Goal: Information Seeking & Learning: Find specific page/section

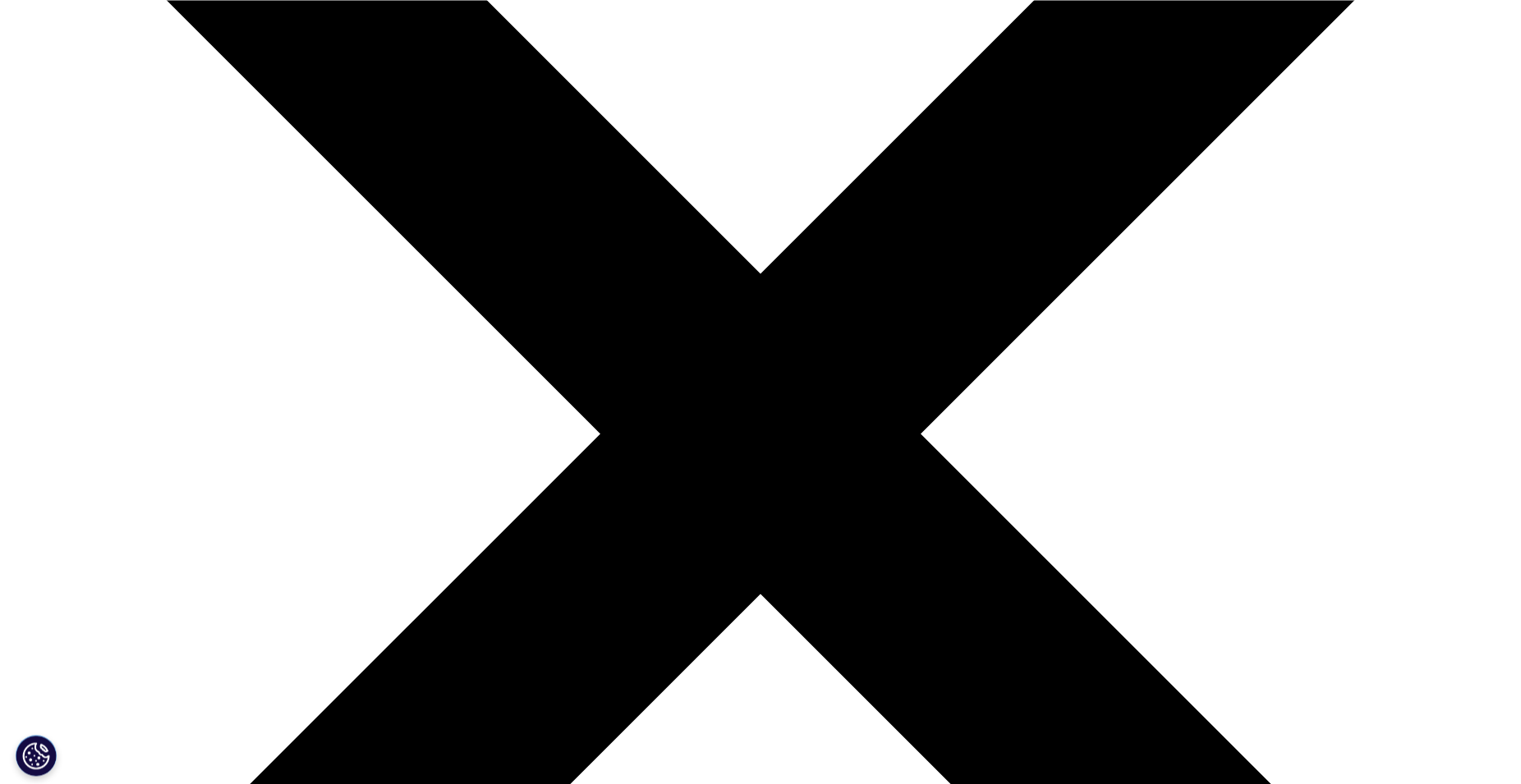
scroll to position [335, 0]
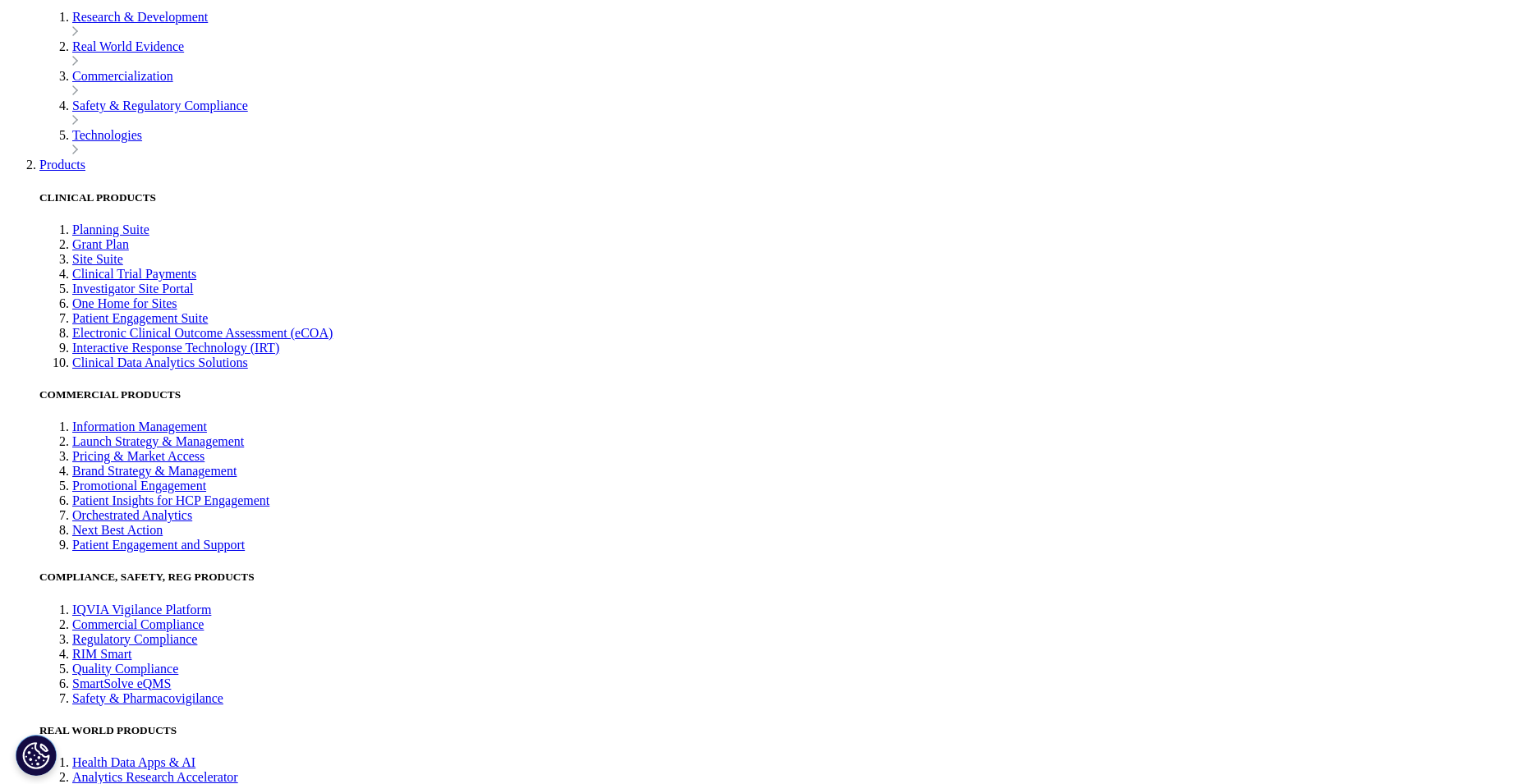
scroll to position [3697, 0]
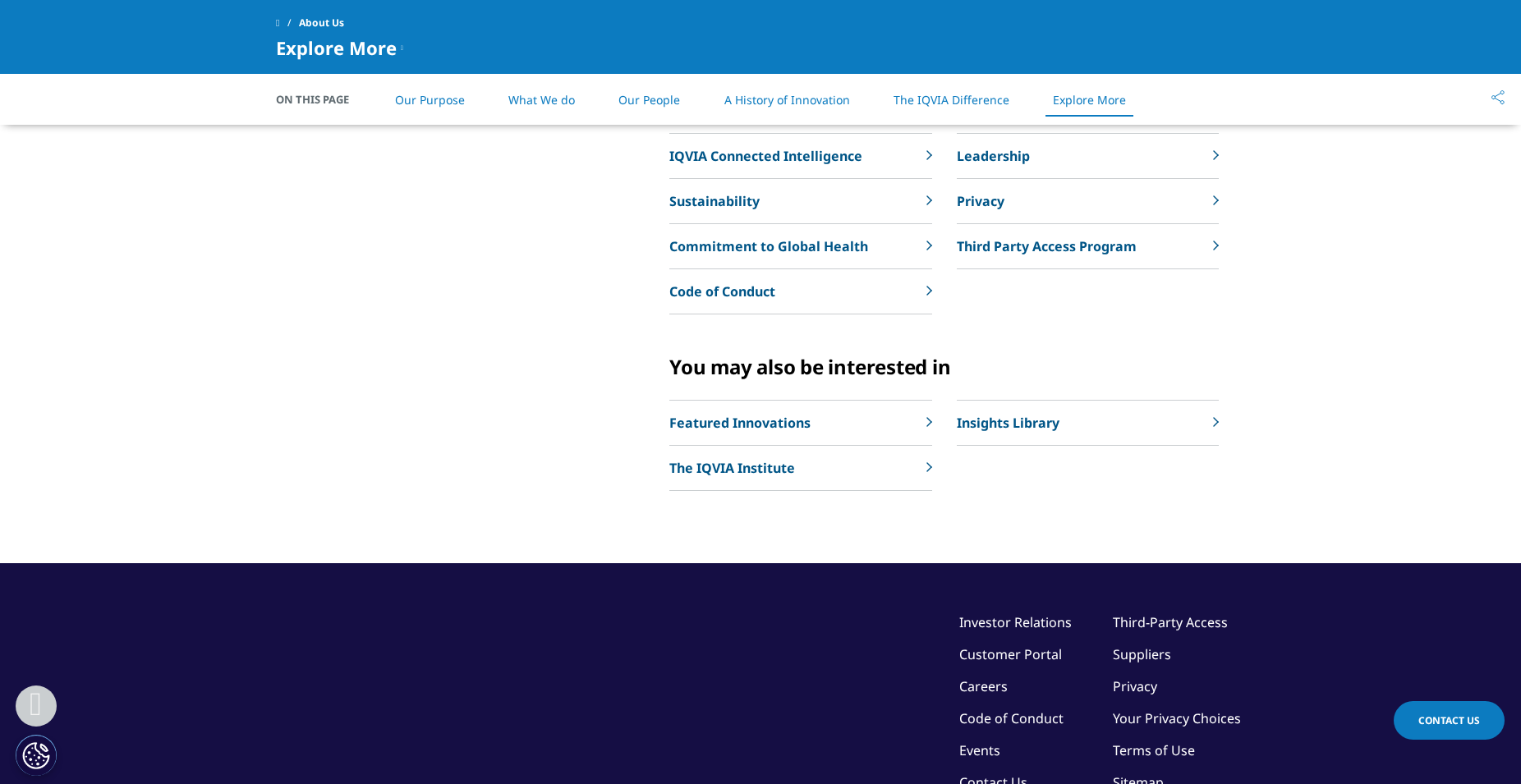
click at [986, 166] on p "Leadership" at bounding box center [994, 156] width 73 height 20
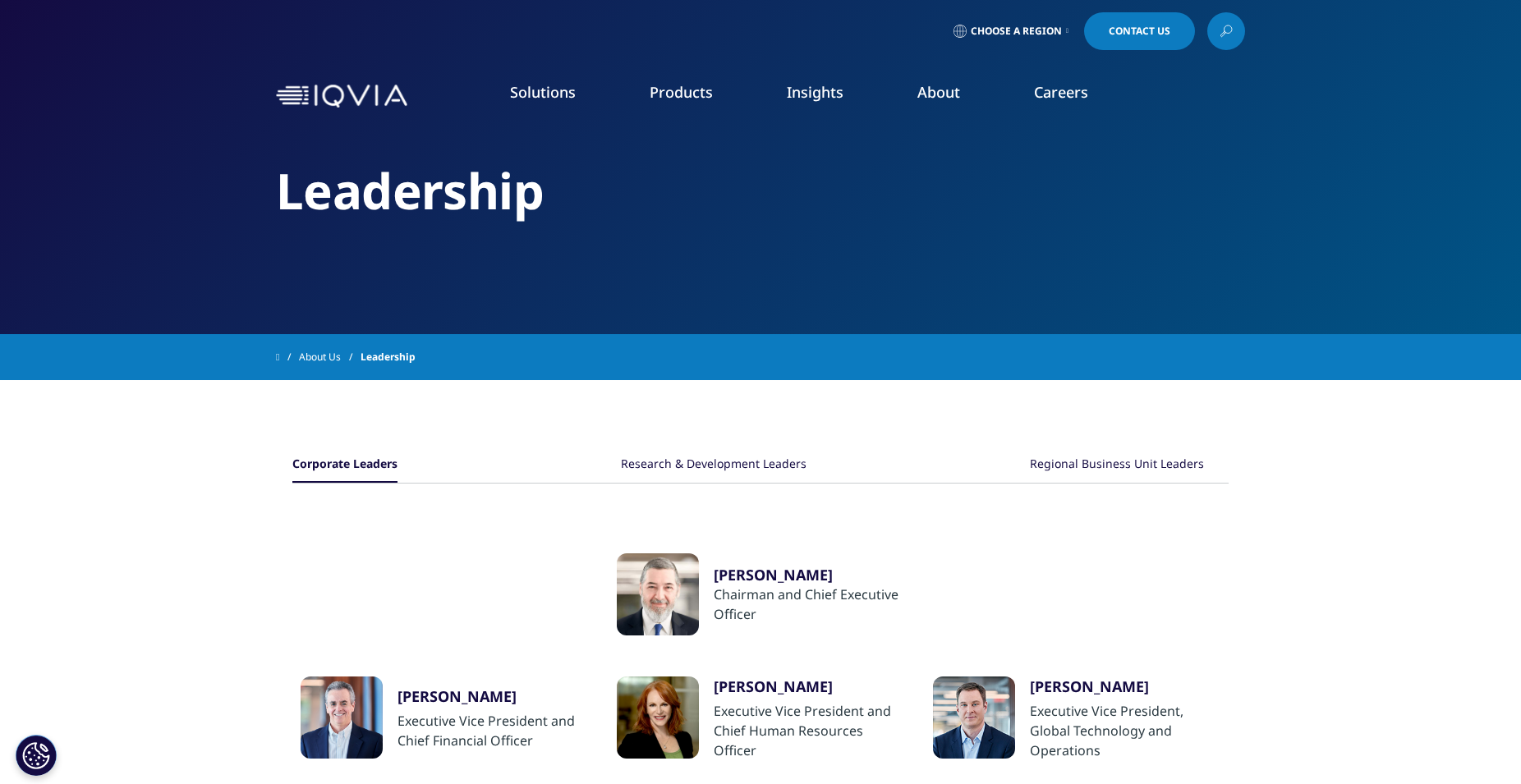
click at [764, 465] on div "Research & Development Leaders" at bounding box center [714, 465] width 186 height 35
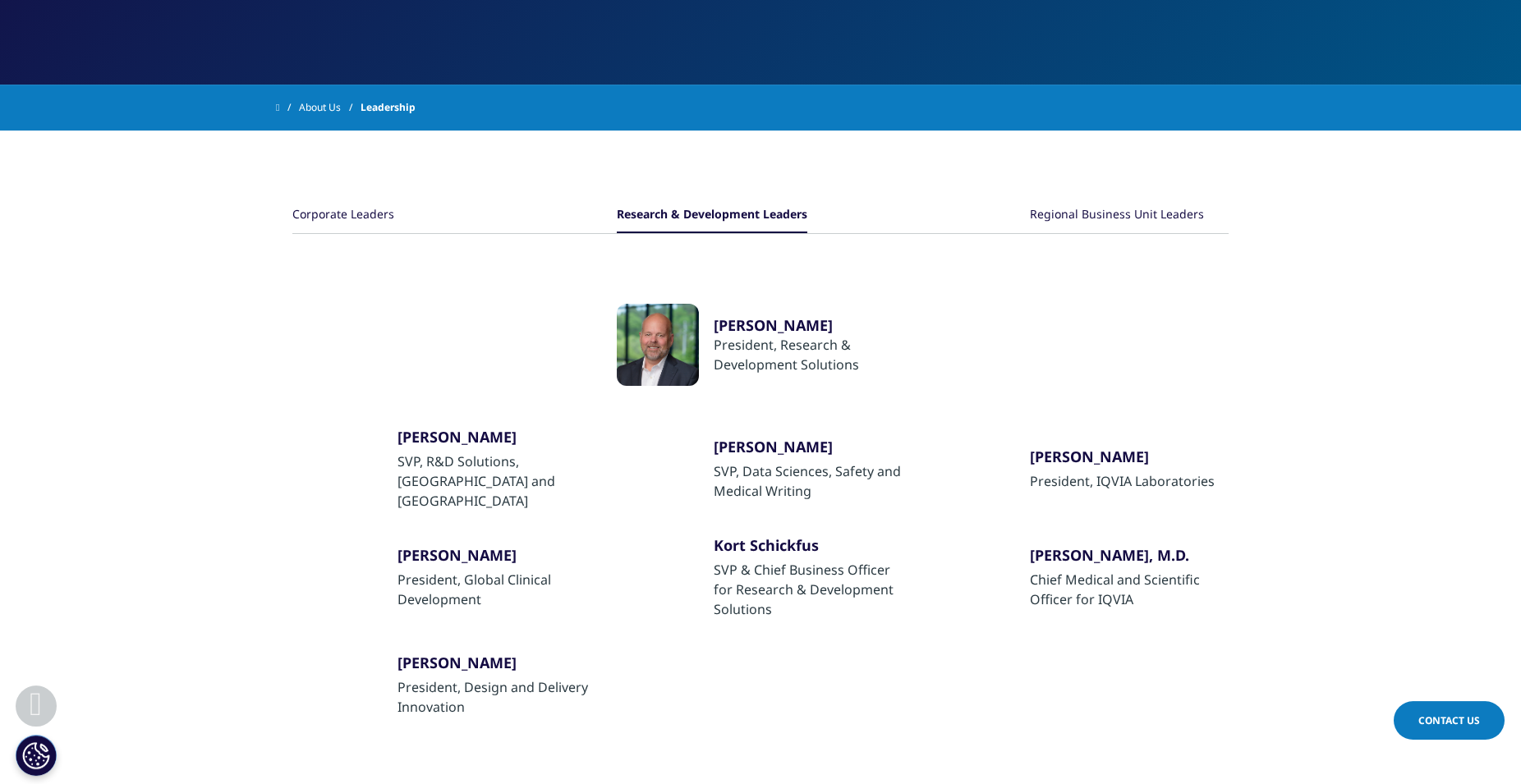
scroll to position [168, 0]
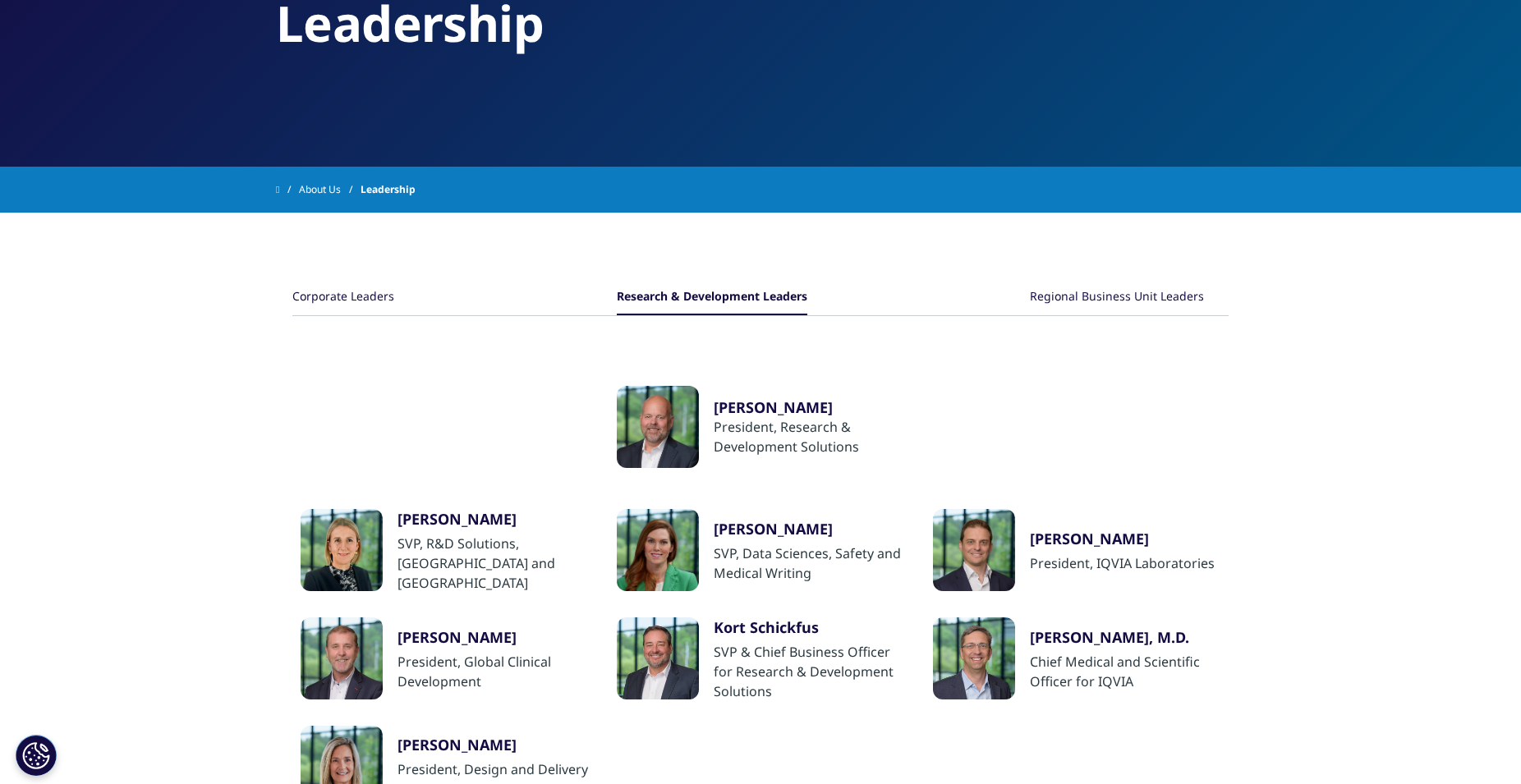
click at [1131, 295] on div "Regional Business Unit Leaders" at bounding box center [1116, 297] width 174 height 35
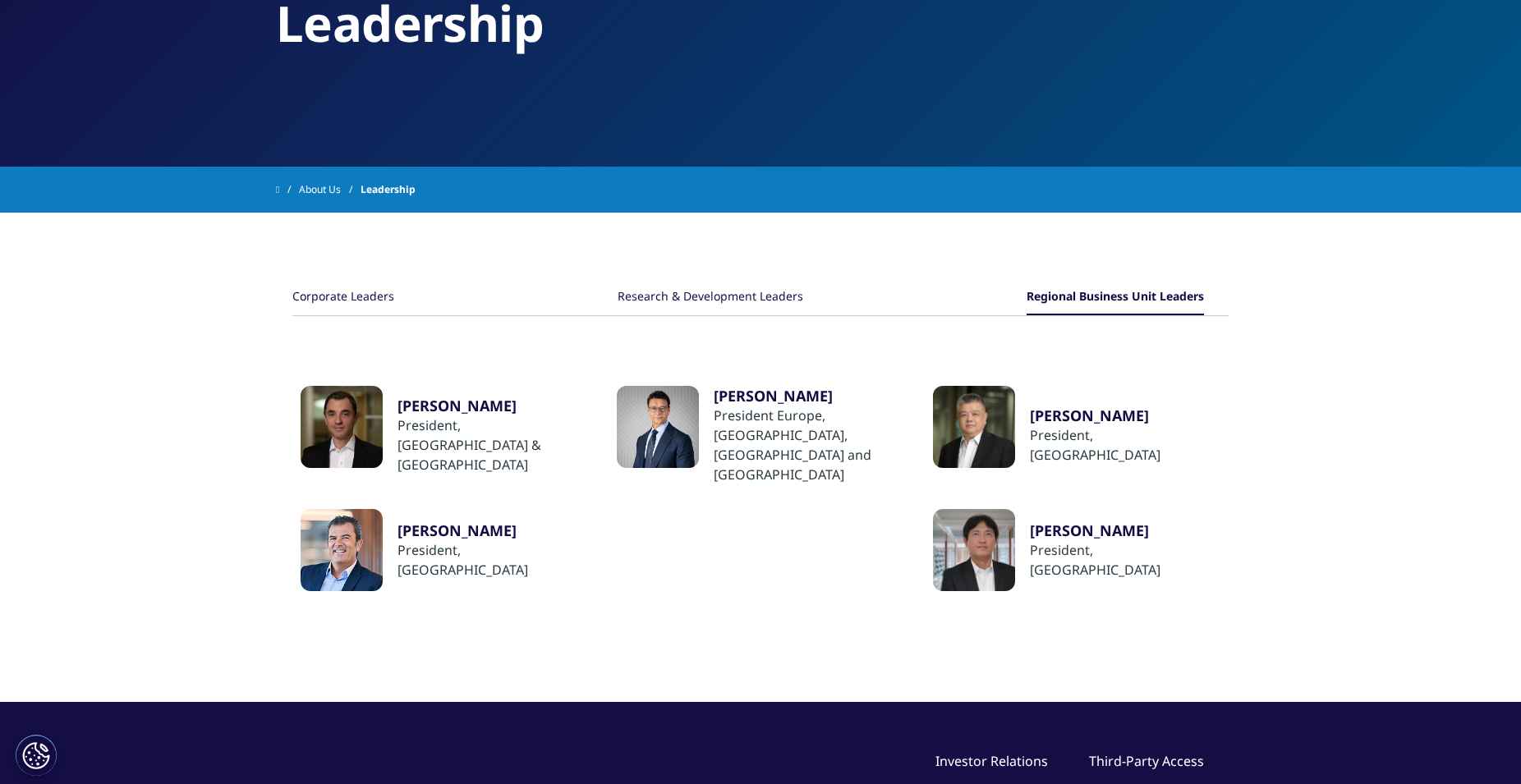
click at [682, 291] on div "Research & Development Leaders" at bounding box center [710, 297] width 186 height 35
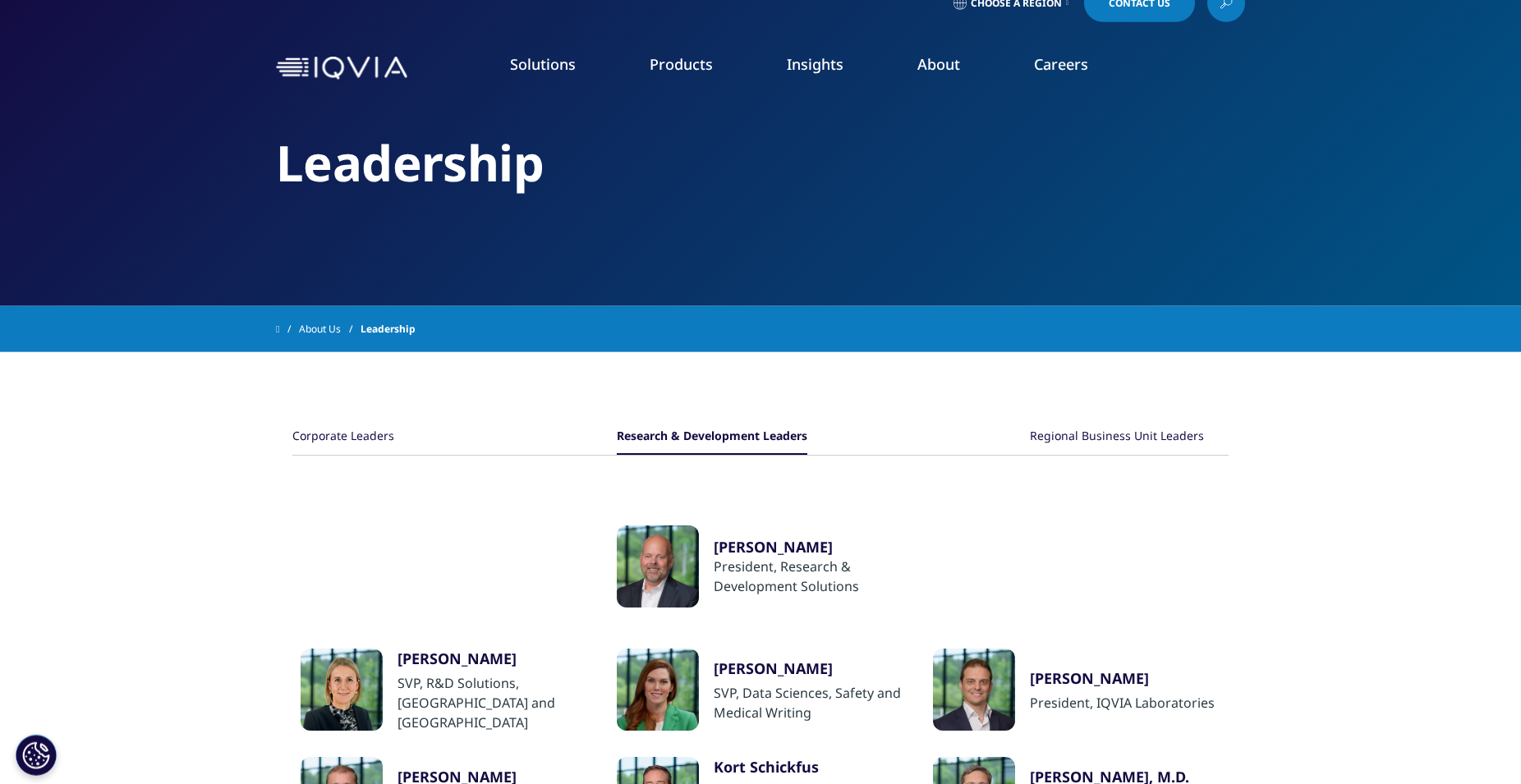
scroll to position [0, 0]
